Goal: Find specific page/section: Find specific page/section

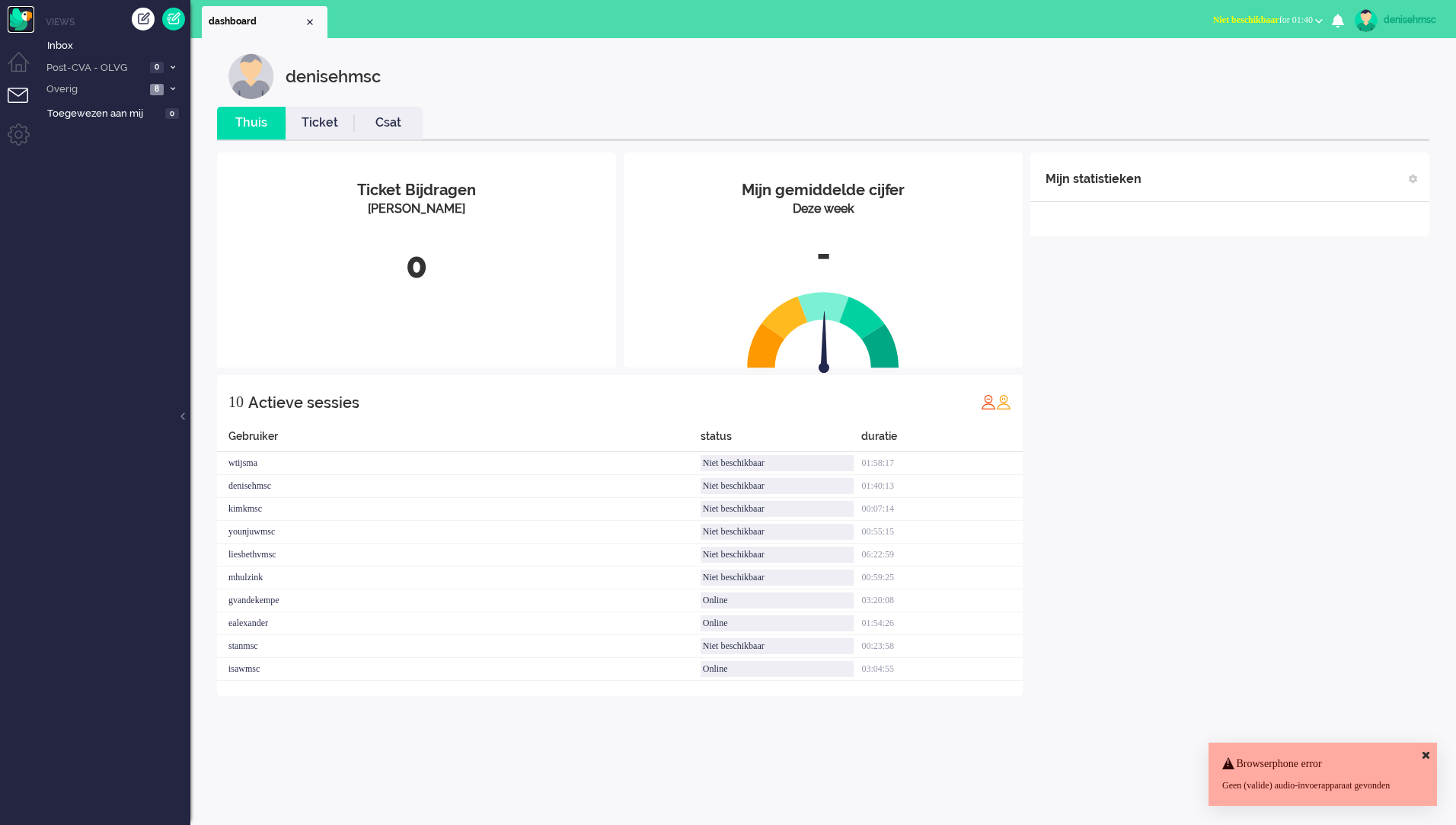
click at [21, 22] on img "Omnidesk" at bounding box center [21, 19] width 27 height 27
click at [170, 67] on icon at bounding box center [172, 67] width 4 height 5
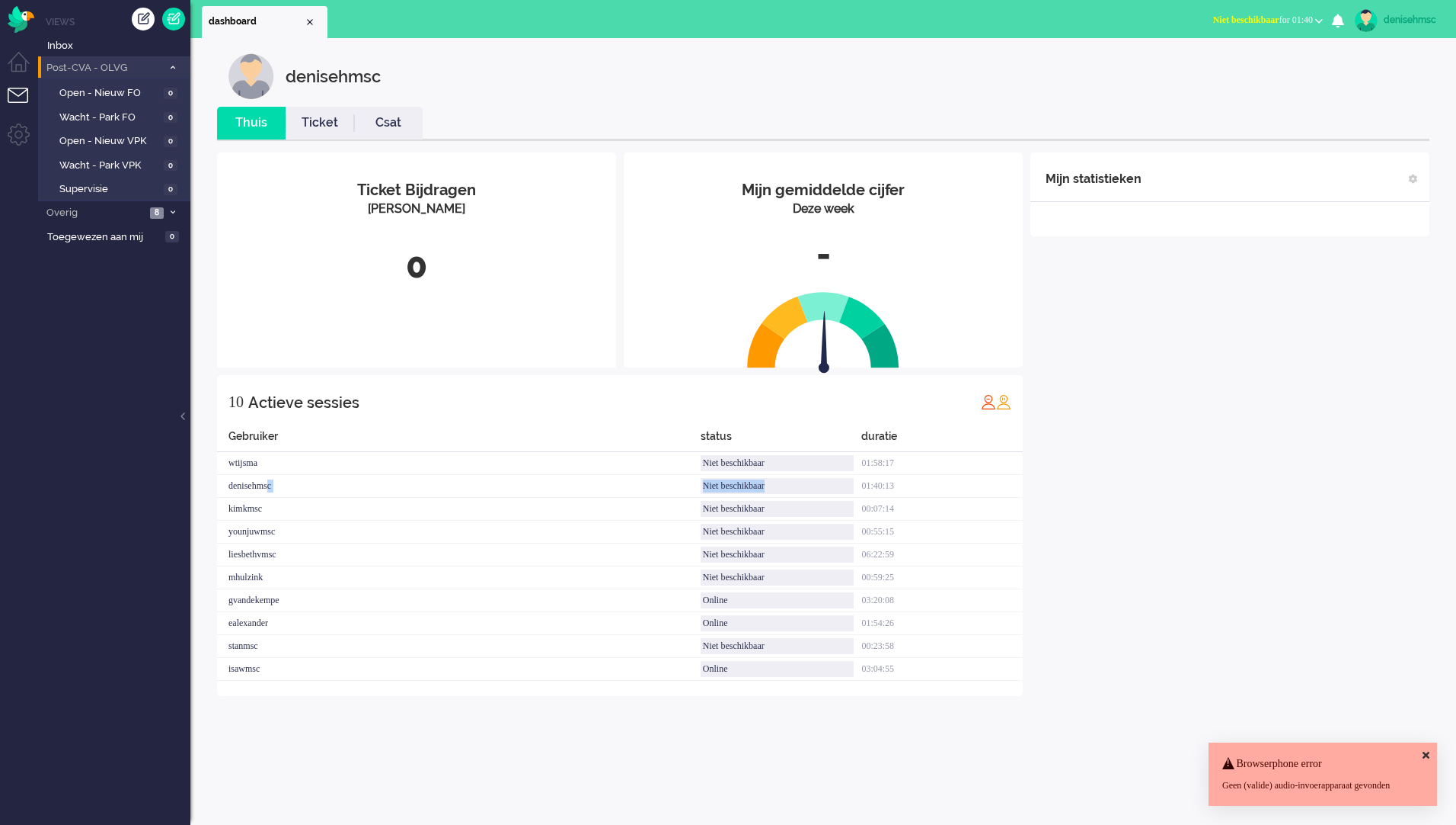
drag, startPoint x: 279, startPoint y: 483, endPoint x: 850, endPoint y: 483, distance: 571.0
click at [850, 483] on div "denisehmsc Niet beschikbaar 01:40:13" at bounding box center [620, 486] width 806 height 23
click at [850, 483] on div "Niet beschikbaar" at bounding box center [777, 485] width 153 height 16
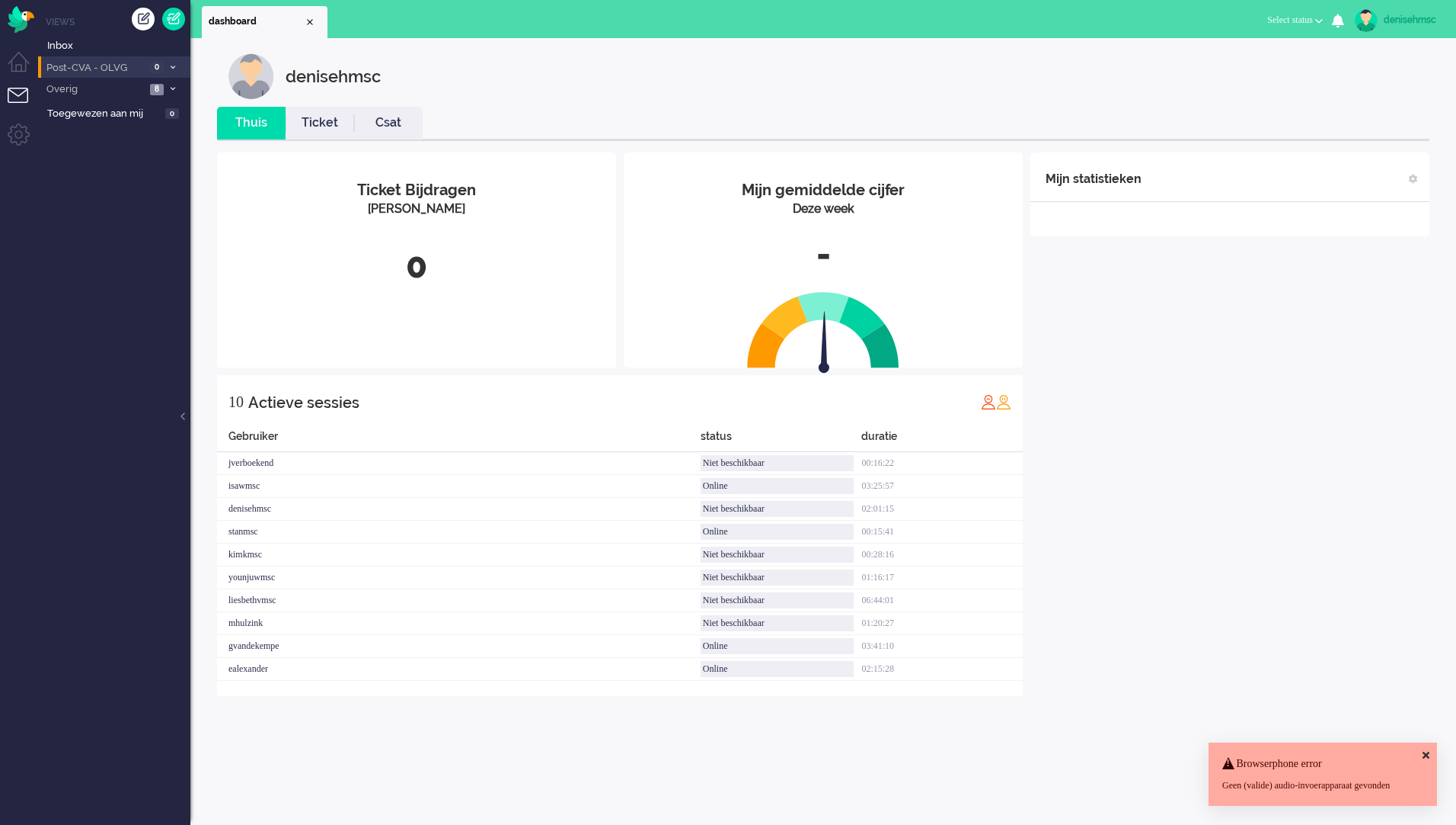
click at [115, 73] on span "Post-CVA - OLVG" at bounding box center [94, 67] width 101 height 14
